Goal: Information Seeking & Learning: Find specific page/section

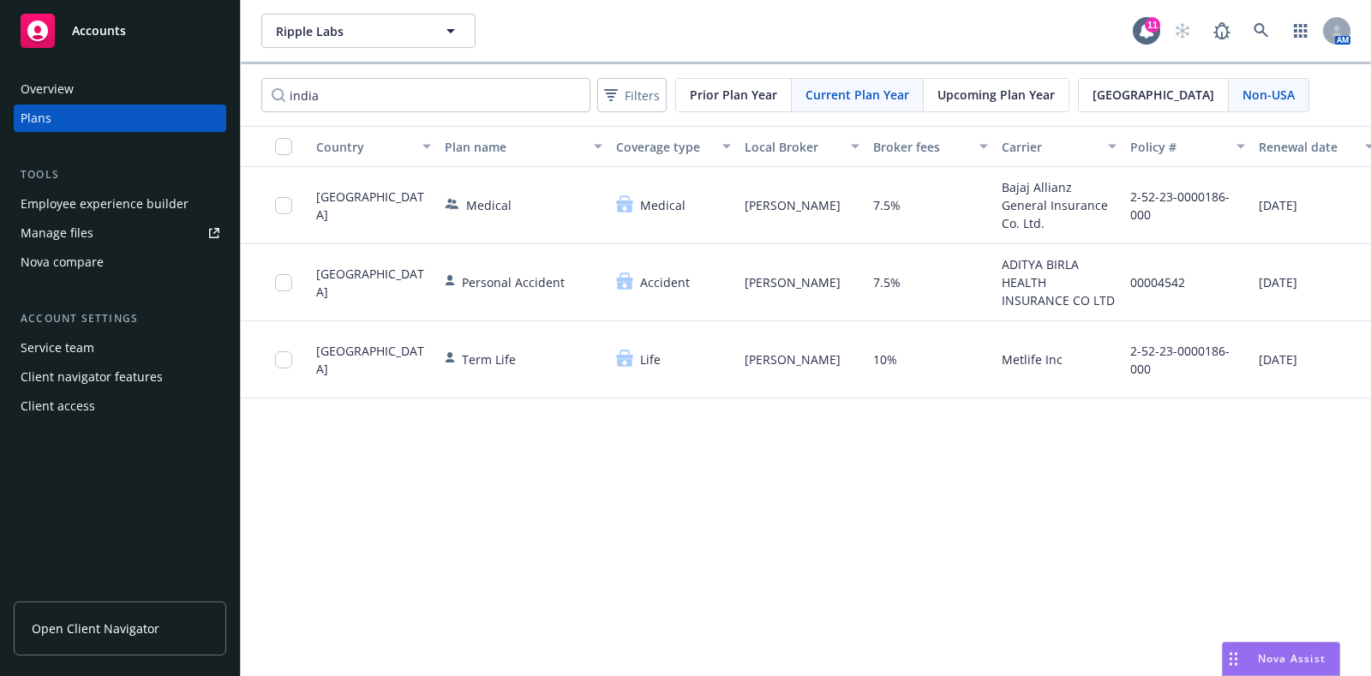
scroll to position [0, 137]
